Goal: Transaction & Acquisition: Book appointment/travel/reservation

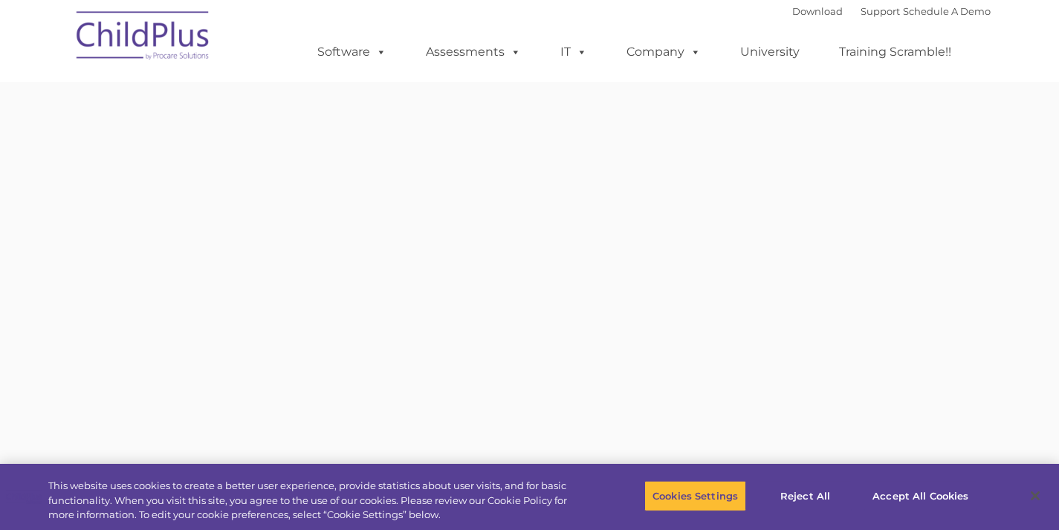
type input ""
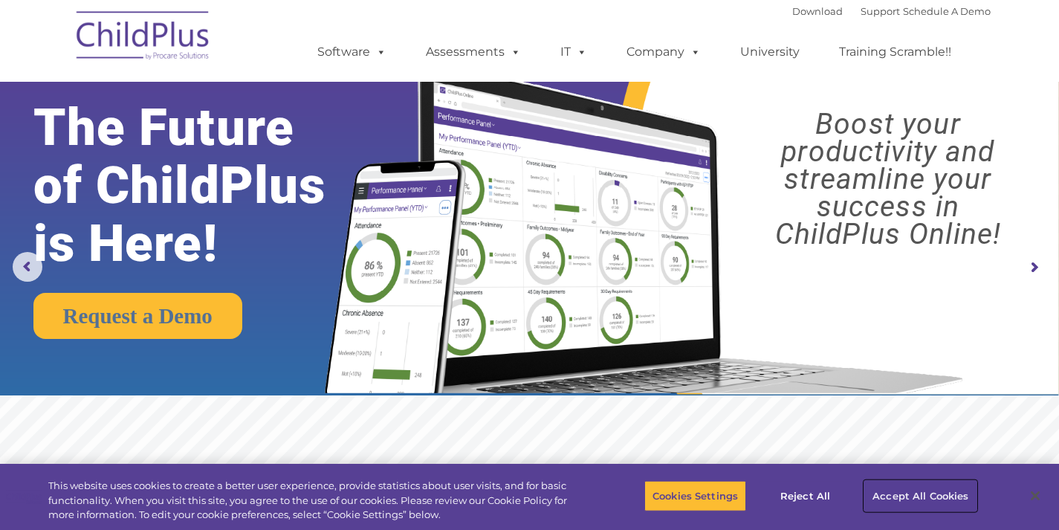
click at [905, 490] on button "Accept All Cookies" at bounding box center [920, 495] width 112 height 31
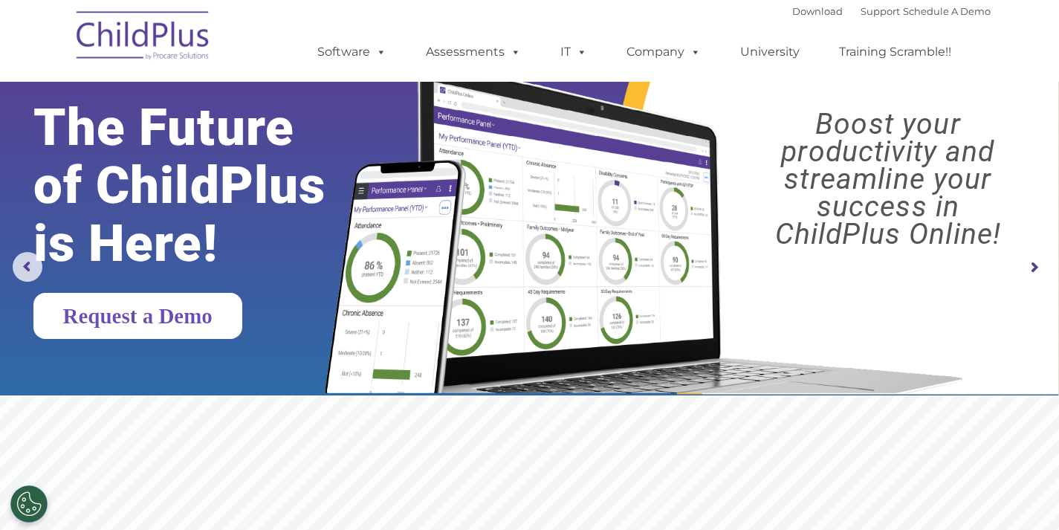
click at [225, 313] on link "Request a Demo" at bounding box center [137, 316] width 209 height 46
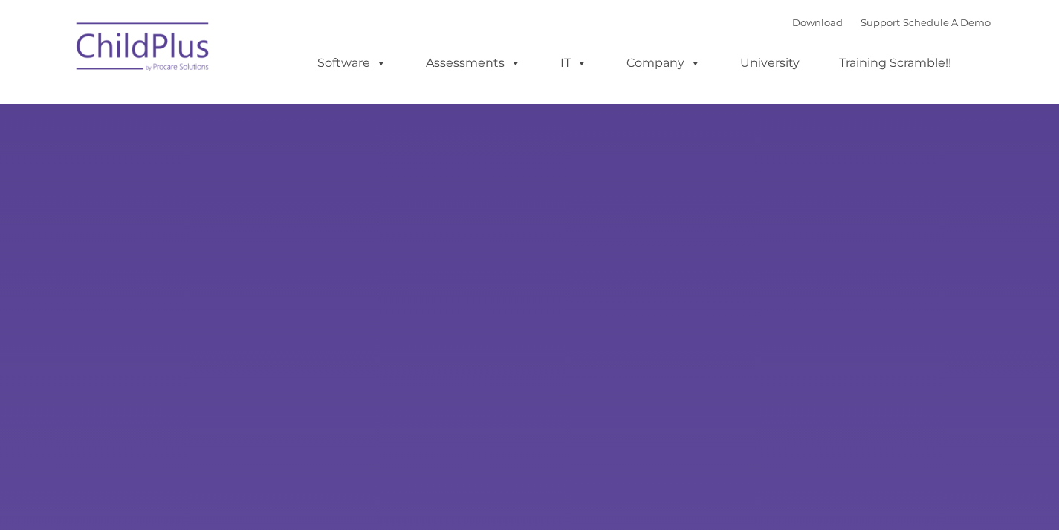
type input ""
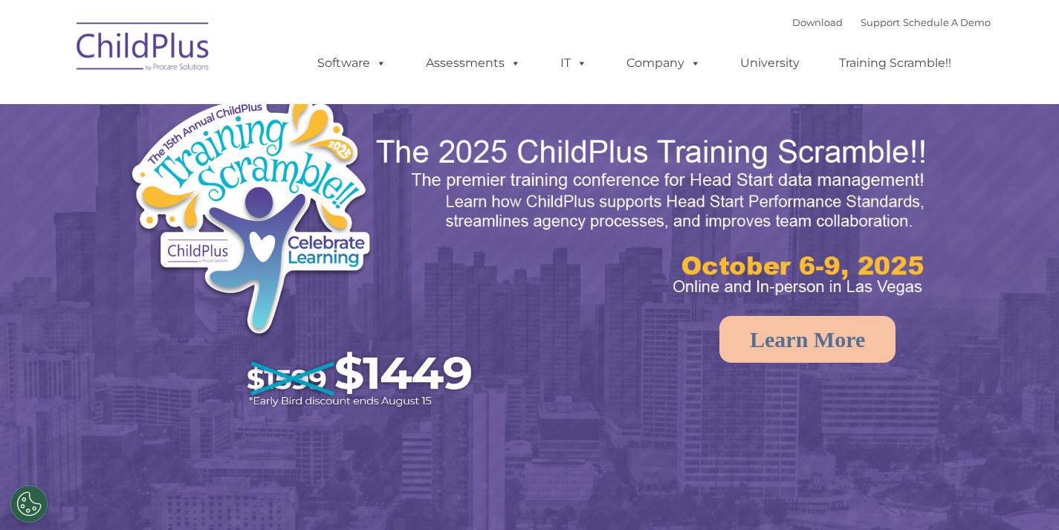
select select "MEDIUM"
